Goal: Task Accomplishment & Management: Complete application form

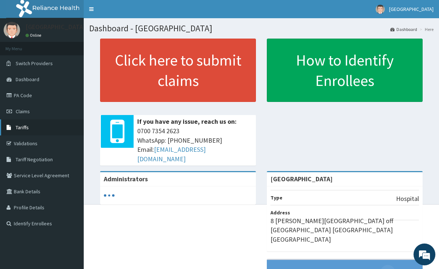
click at [50, 128] on link "Tariffs" at bounding box center [42, 127] width 84 height 16
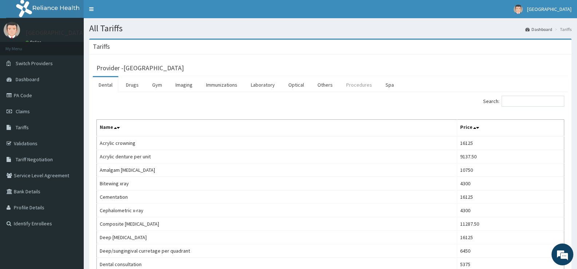
click at [352, 83] on link "Procedures" at bounding box center [360, 84] width 38 height 15
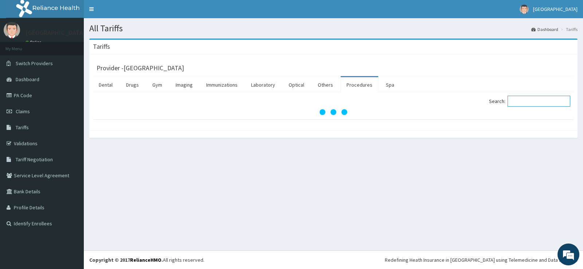
click at [444, 102] on input "Search:" at bounding box center [538, 101] width 63 height 11
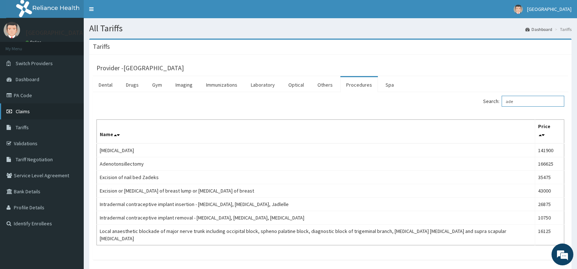
type input "ade"
click at [42, 114] on link "Claims" at bounding box center [42, 111] width 84 height 16
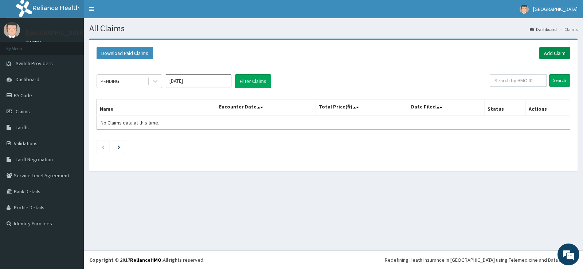
click at [546, 48] on link "Add Claim" at bounding box center [554, 53] width 31 height 12
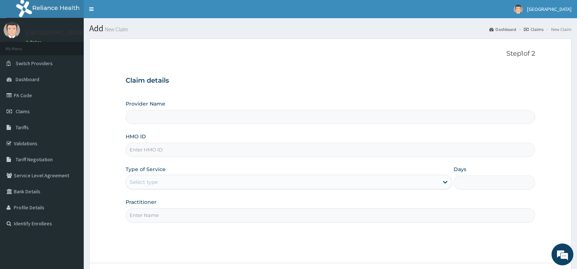
type input "[GEOGRAPHIC_DATA]"
click at [316, 150] on input "HMO ID" at bounding box center [331, 150] width 410 height 14
type input "SUN/10055/C"
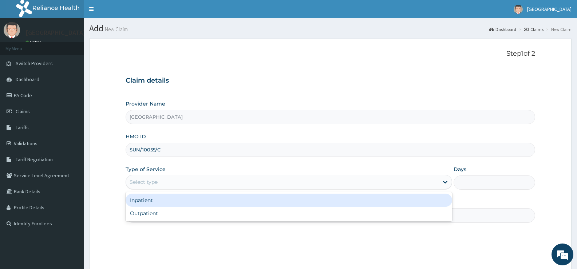
click at [184, 175] on div "Select type" at bounding box center [289, 182] width 326 height 15
click at [174, 199] on div "Inpatient" at bounding box center [289, 200] width 326 height 13
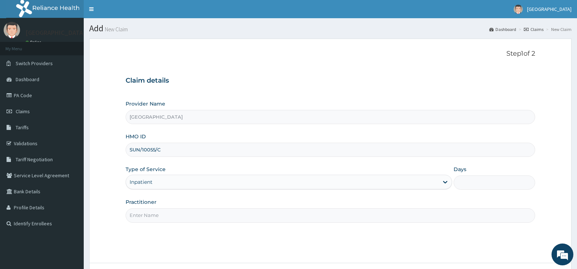
click at [174, 214] on input "Practitioner" at bounding box center [331, 215] width 410 height 14
type input "d"
type input "DR OBAFEMI"
click at [466, 182] on input "Days" at bounding box center [495, 183] width 82 height 14
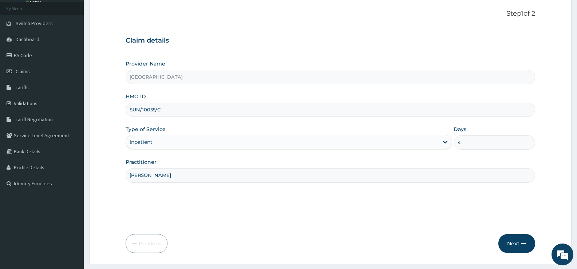
scroll to position [59, 0]
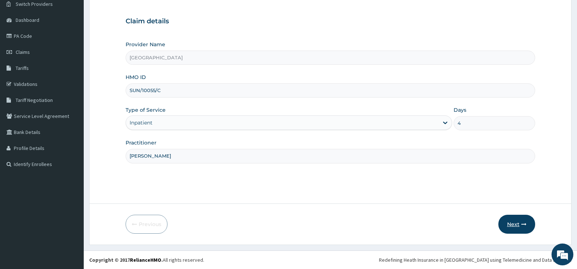
type input "4"
click at [516, 219] on button "Next" at bounding box center [517, 224] width 37 height 19
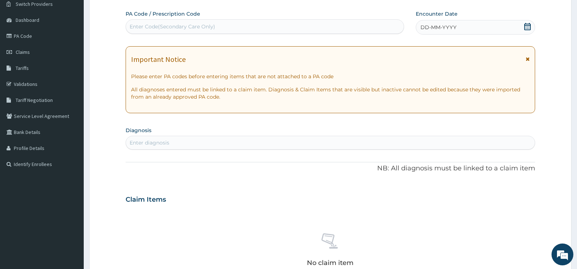
click at [240, 26] on div "Enter Code(Secondary Care Only)" at bounding box center [265, 27] width 278 height 12
click at [240, 24] on div "Enter Code(Secondary Care Only)" at bounding box center [265, 27] width 278 height 12
type input "PA/F2F9B3"
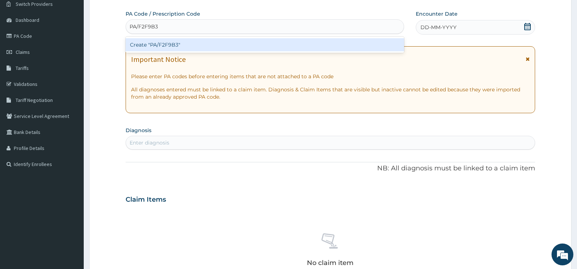
click at [204, 41] on div "Create "PA/F2F9B3"" at bounding box center [265, 44] width 279 height 13
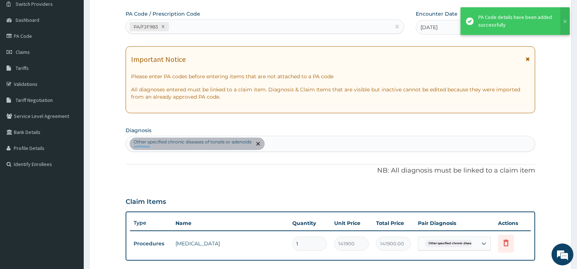
click at [174, 94] on p "All diagnoses entered must be linked to a claim item. Diagnosis & Claim Items t…" at bounding box center [330, 93] width 399 height 15
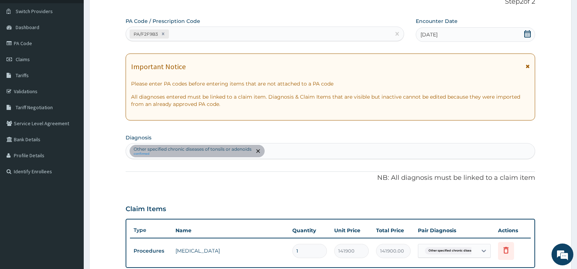
scroll to position [47, 0]
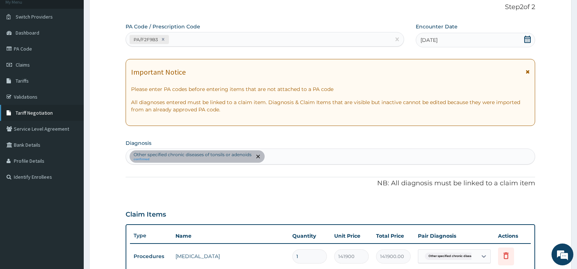
click at [27, 110] on span "Tariff Negotiation" at bounding box center [34, 113] width 37 height 7
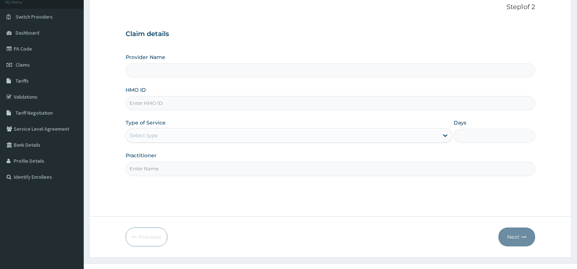
scroll to position [47, 0]
type input "[GEOGRAPHIC_DATA]"
click at [38, 47] on link "PA Code" at bounding box center [42, 49] width 84 height 16
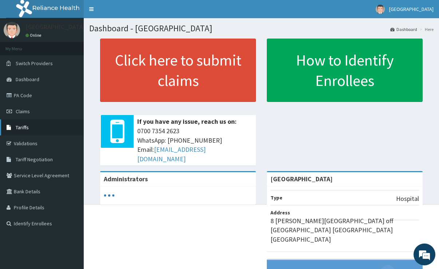
click at [58, 122] on link "Tariffs" at bounding box center [42, 127] width 84 height 16
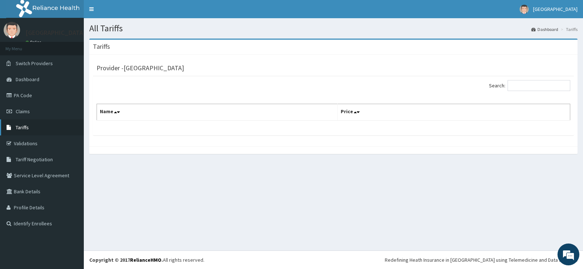
click at [57, 132] on link "Tariffs" at bounding box center [42, 127] width 84 height 16
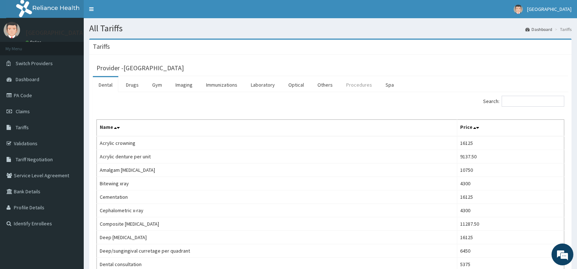
click at [349, 78] on link "Procedures" at bounding box center [360, 84] width 38 height 15
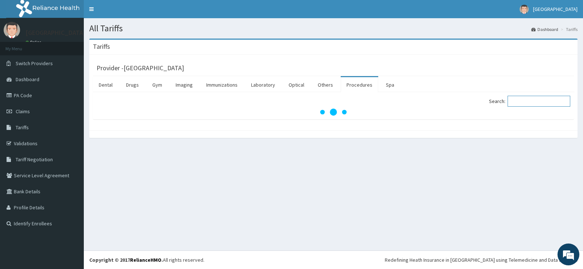
click at [550, 104] on input "Search:" at bounding box center [538, 101] width 63 height 11
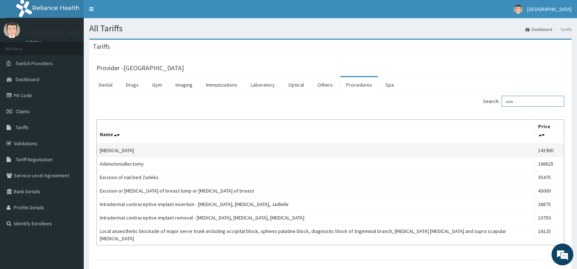
type input "ade"
click at [554, 144] on td "141900" at bounding box center [549, 151] width 29 height 14
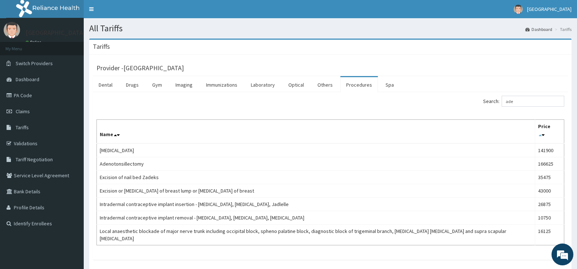
click at [542, 133] on icon at bounding box center [540, 135] width 3 height 5
